Goal: Check status: Check status

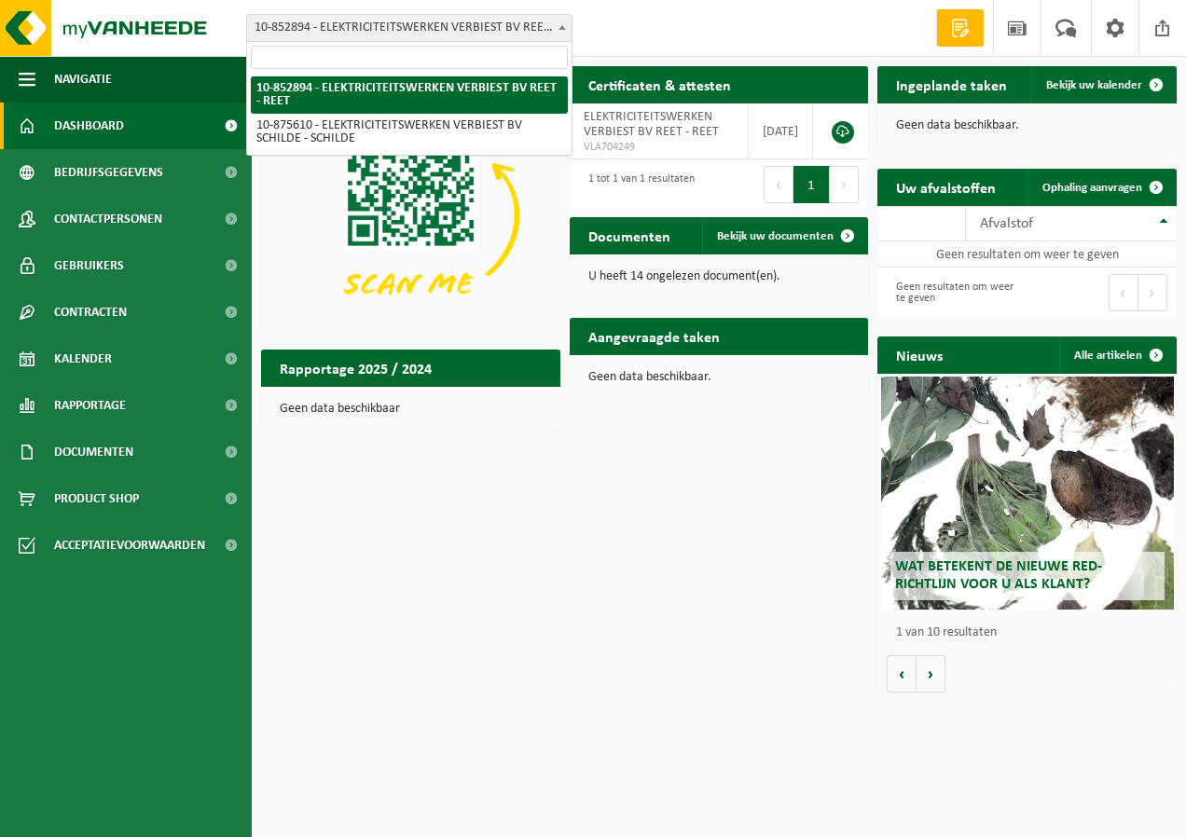
click at [474, 33] on span "10-852894 - ELEKTRICITEITSWERKEN VERBIEST BV REET - REET" at bounding box center [409, 28] width 324 height 26
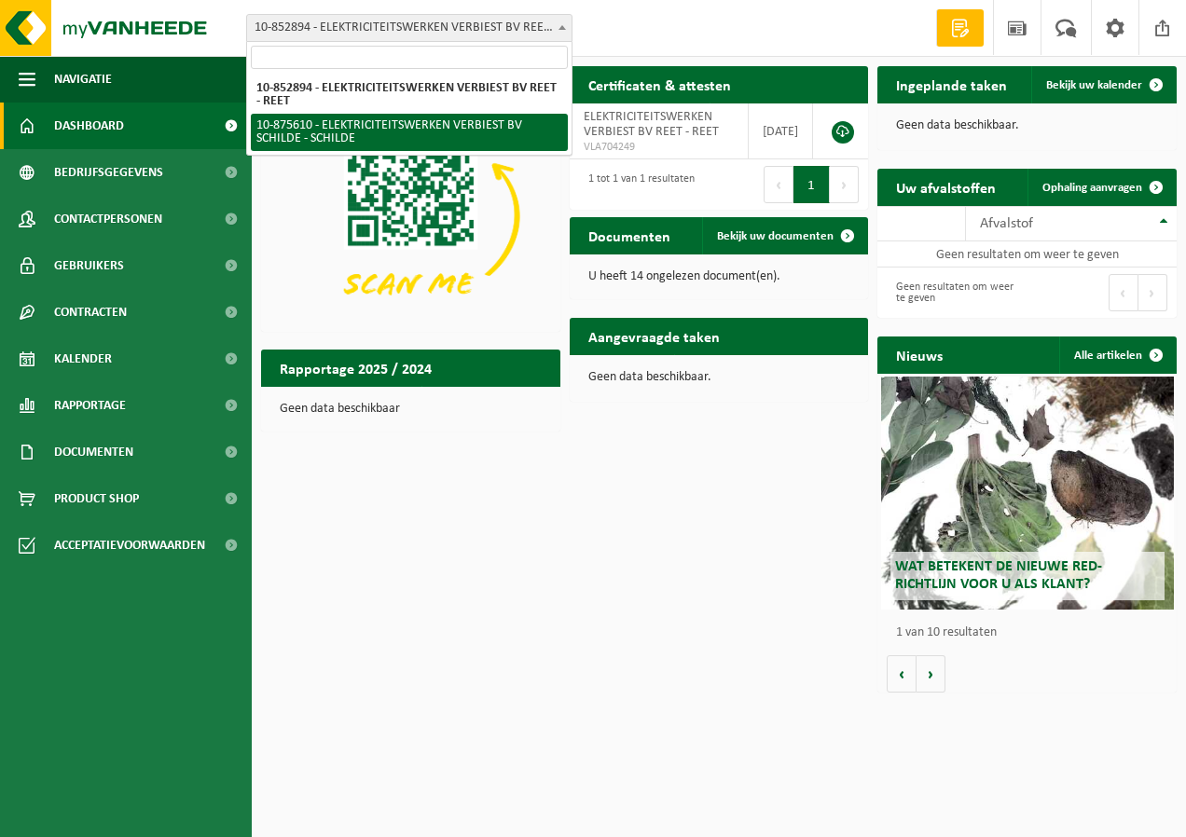
select select "107143"
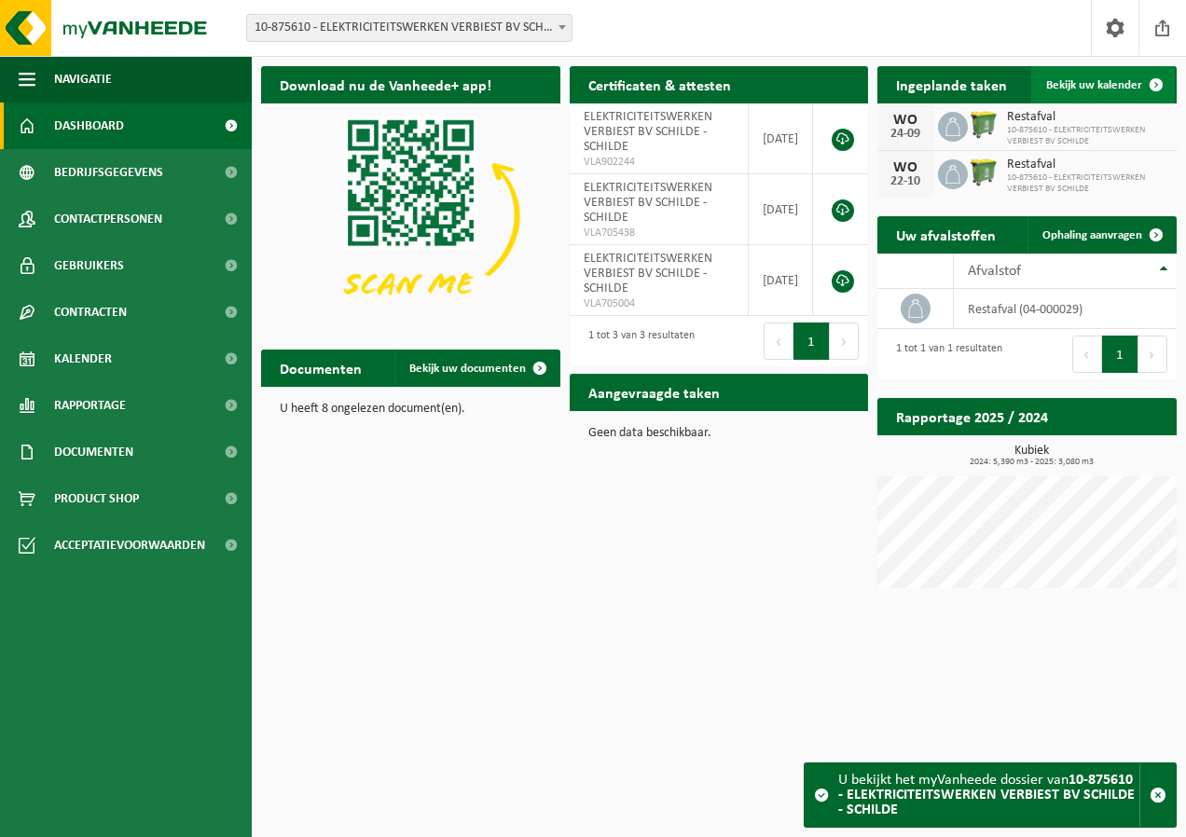
click at [1081, 84] on span "Bekijk uw kalender" at bounding box center [1094, 85] width 96 height 12
